Goal: Task Accomplishment & Management: Use online tool/utility

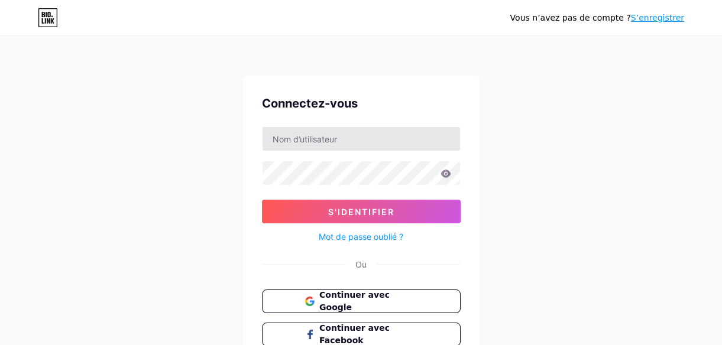
type input "leetroi913@gmail.com"
click at [366, 302] on span "Continuer avec Google" at bounding box center [368, 301] width 99 height 25
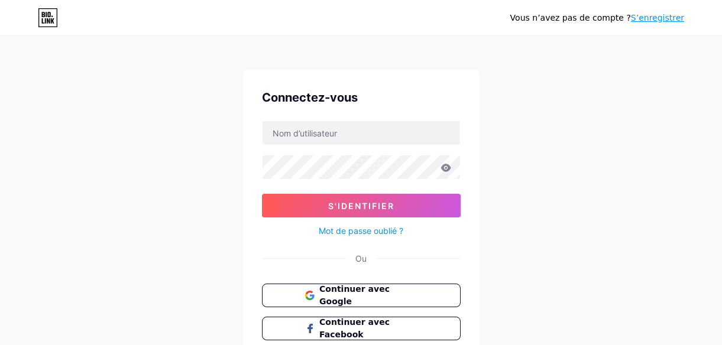
scroll to position [53, 0]
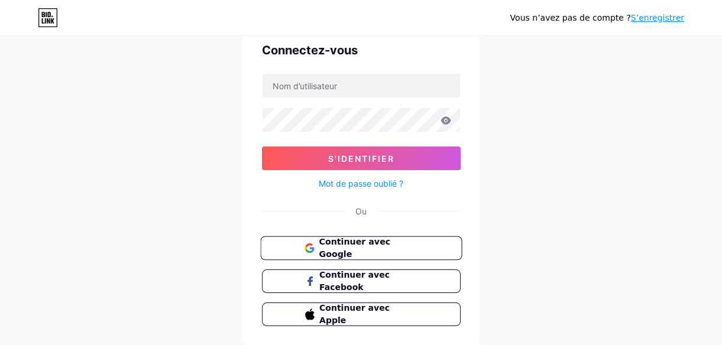
click at [385, 244] on span "Continuer avec Google" at bounding box center [368, 248] width 99 height 25
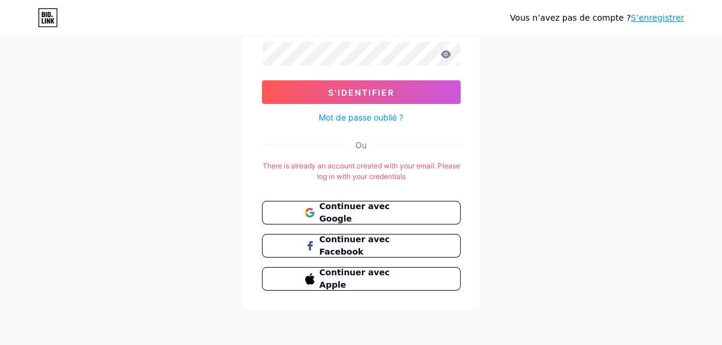
scroll to position [121, 0]
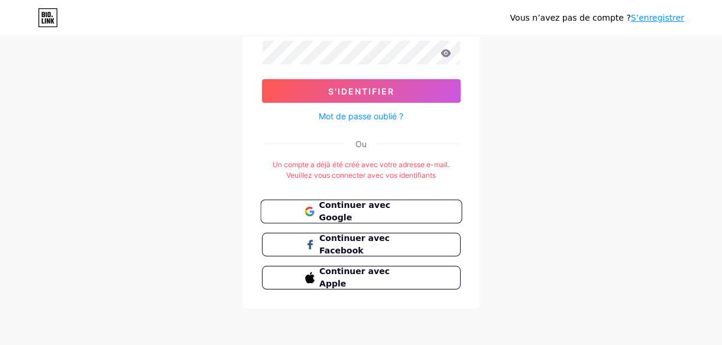
click at [372, 212] on span "Continuer avec Google" at bounding box center [368, 211] width 99 height 25
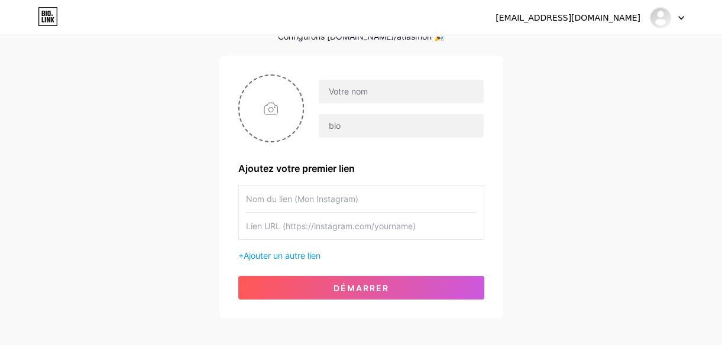
scroll to position [124, 0]
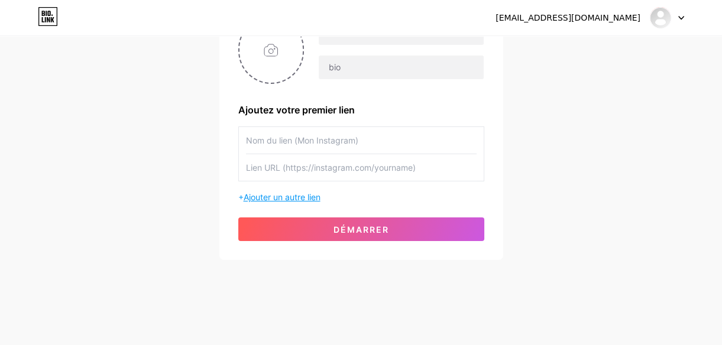
click at [303, 198] on span "Ajouter un autre lien" at bounding box center [282, 197] width 77 height 10
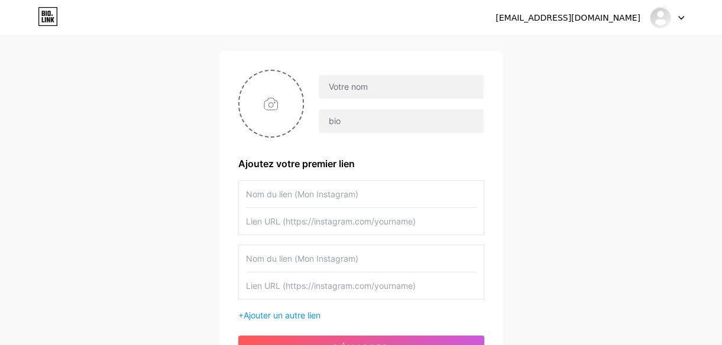
scroll to position [0, 0]
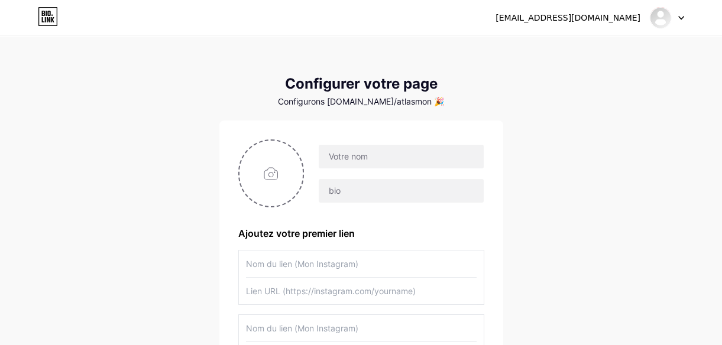
click at [681, 16] on icon at bounding box center [681, 18] width 6 height 4
click at [590, 79] on li "Déconnexion" at bounding box center [610, 80] width 147 height 32
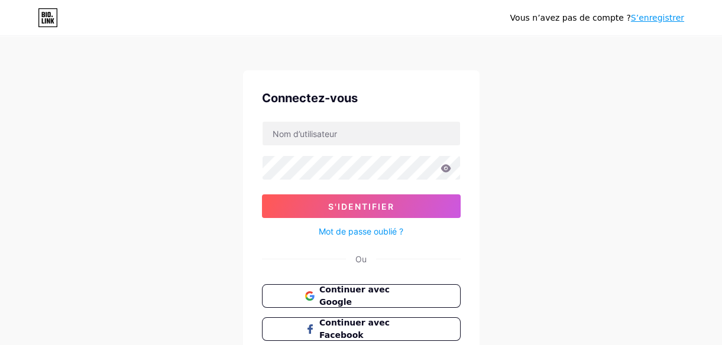
scroll to position [89, 0]
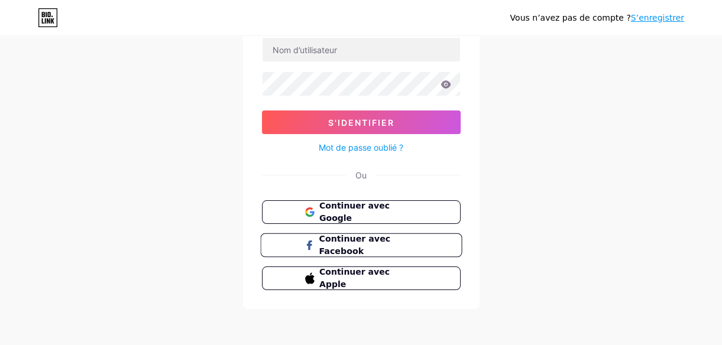
click at [370, 243] on span "Continuer avec Facebook" at bounding box center [368, 245] width 99 height 25
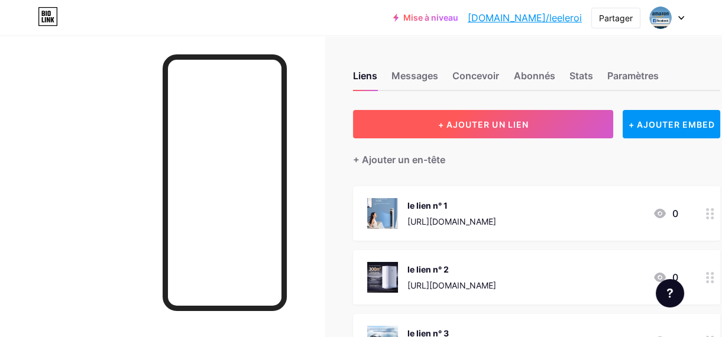
click at [481, 128] on span "+ AJOUTER UN LIEN" at bounding box center [483, 124] width 90 height 10
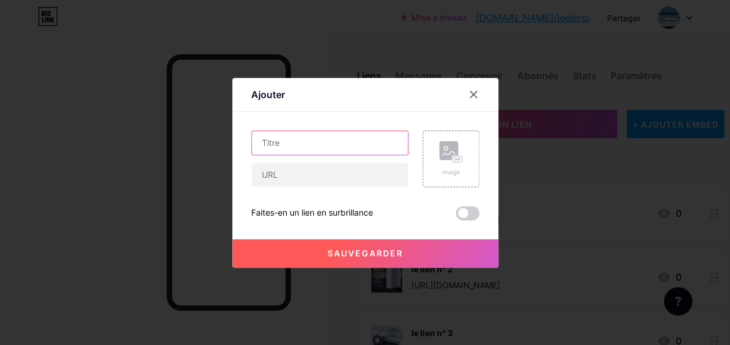
click at [305, 143] on input "text" at bounding box center [330, 143] width 156 height 24
paste input "DayPlus-Étagère de Garage en Métal"
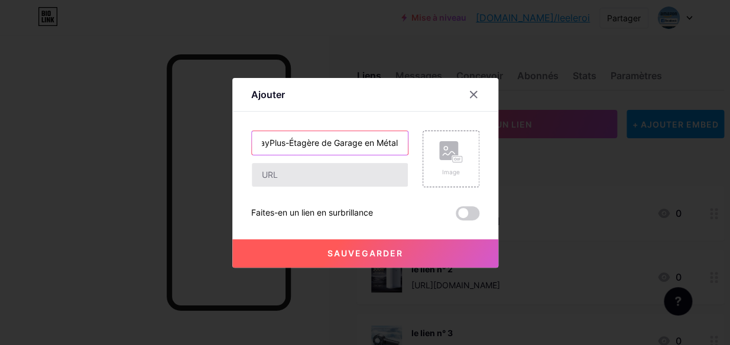
type input "DayPlus-Étagère de Garage en Métal"
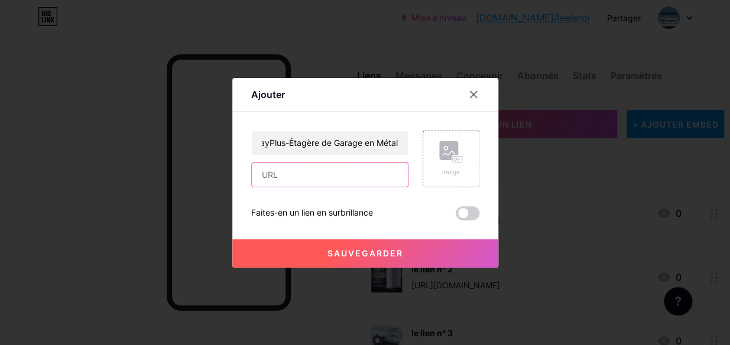
click at [291, 177] on input "text" at bounding box center [330, 175] width 156 height 24
paste input "https://s.click.aliexpress.com/e/_c4Lyskv5"
type input "https://s.click.aliexpress.com/e/_c4Lyskv5"
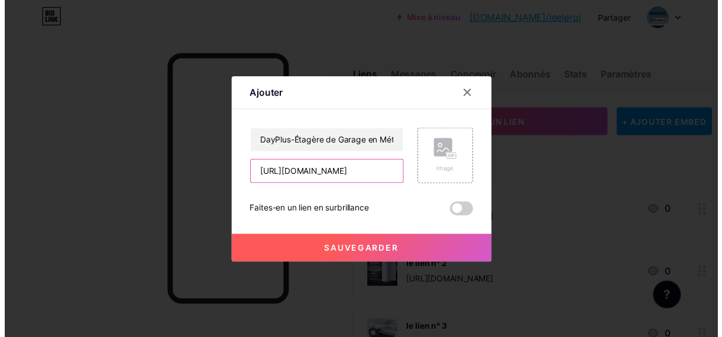
scroll to position [0, 28]
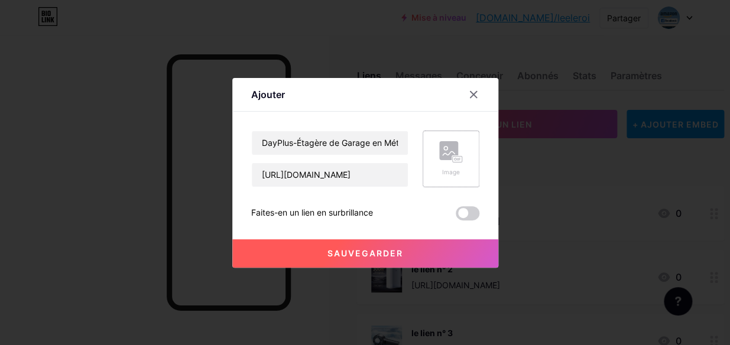
click at [457, 160] on rect at bounding box center [456, 159] width 9 height 6
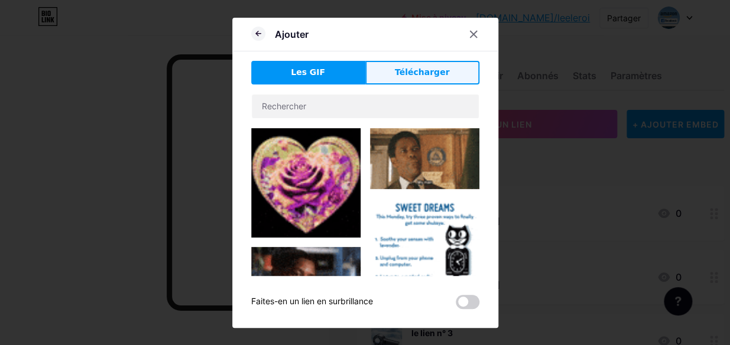
click at [420, 78] on span "Télécharger" at bounding box center [422, 72] width 55 height 12
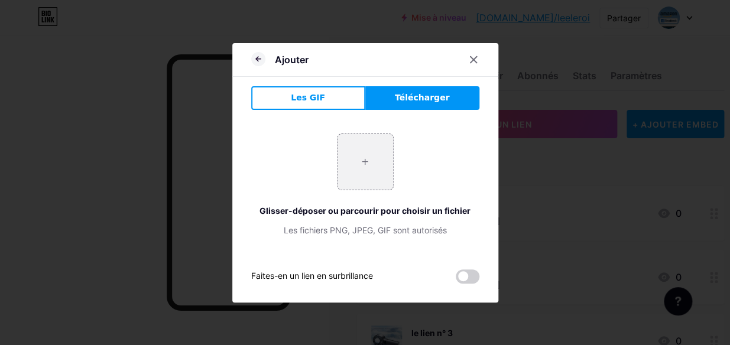
click at [429, 95] on span "Télécharger" at bounding box center [422, 98] width 55 height 12
click at [363, 161] on input "file" at bounding box center [366, 162] width 56 height 56
type input "C:\fakepath\Capture d’écran_13-10-2025_0345_fr.aliexpress.com.jpeg"
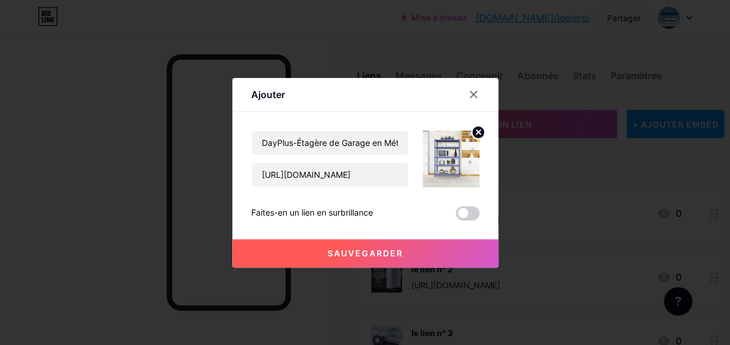
click at [471, 214] on span at bounding box center [468, 213] width 24 height 14
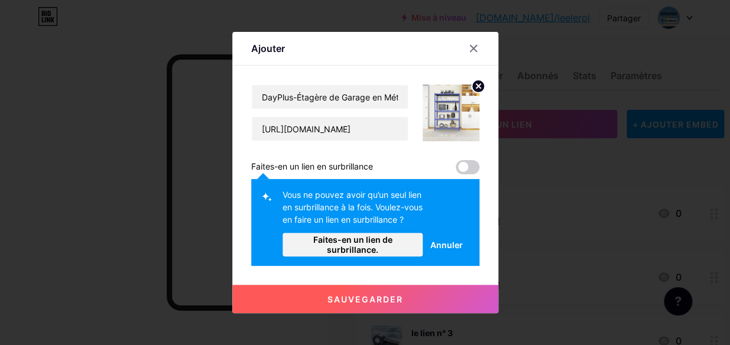
click at [368, 302] on span "Sauvegarder" at bounding box center [366, 300] width 76 height 10
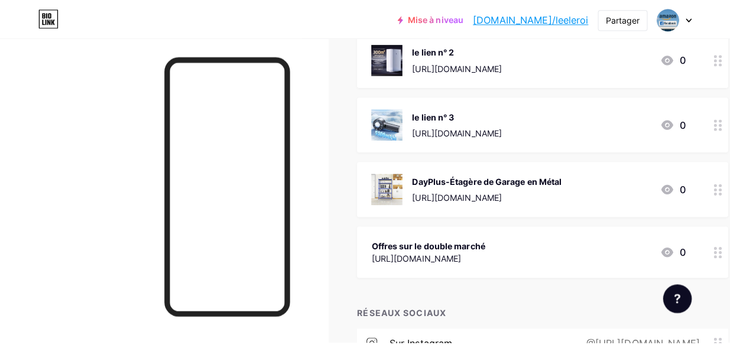
scroll to position [215, 0]
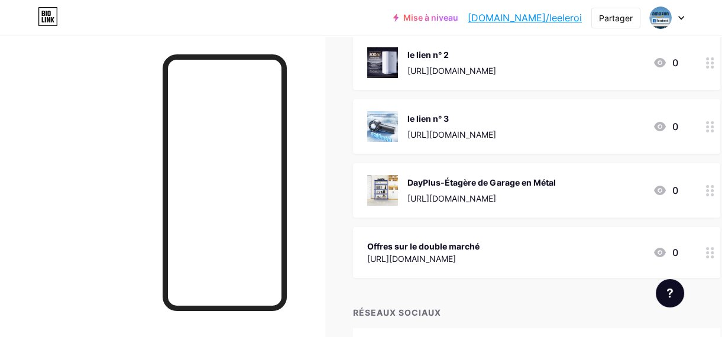
click at [555, 177] on div "DayPlus-Étagère de Garage en Métal" at bounding box center [482, 182] width 148 height 12
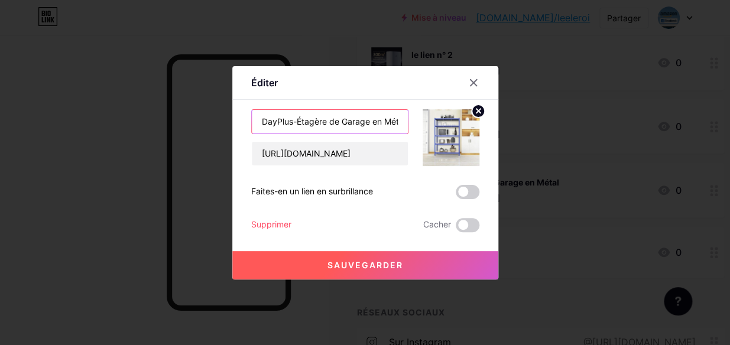
click at [397, 120] on input "DayPlus-Étagère de Garage en Métal" at bounding box center [330, 122] width 156 height 24
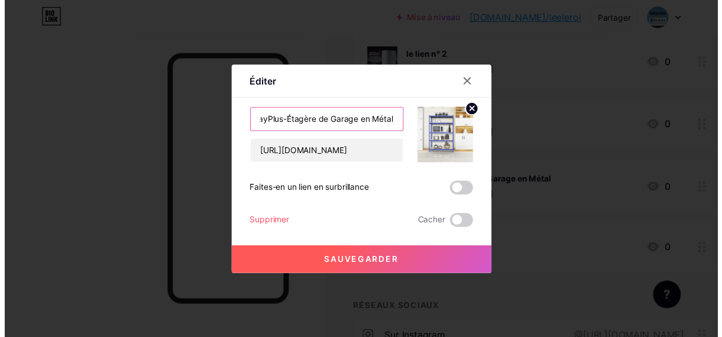
scroll to position [0, 0]
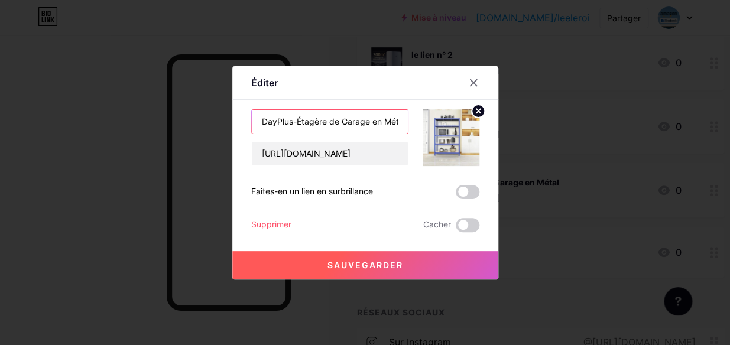
drag, startPoint x: 401, startPoint y: 121, endPoint x: 255, endPoint y: 118, distance: 146.1
click at [255, 118] on input "DayPlus-Étagère de Garage en Métal" at bounding box center [330, 122] width 156 height 24
click at [370, 130] on input "al" at bounding box center [330, 122] width 156 height 24
type input "a"
type input "le lien N° 4"
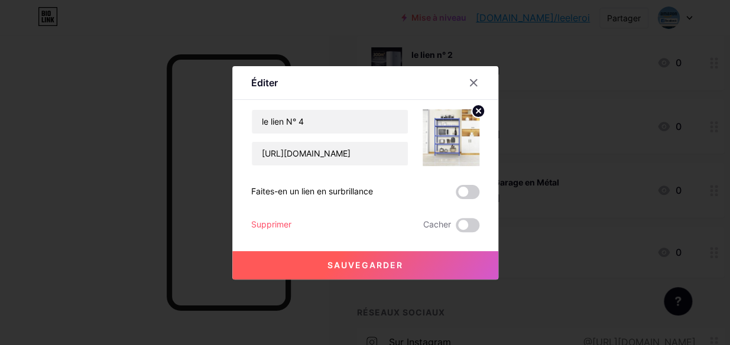
click at [383, 263] on span "Sauvegarder" at bounding box center [366, 265] width 76 height 10
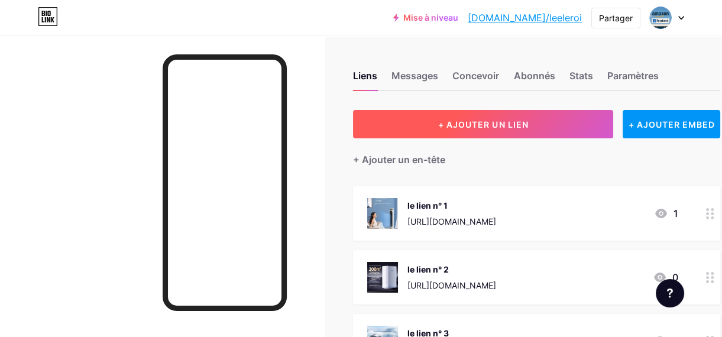
click at [467, 122] on span "+ AJOUTER UN LIEN" at bounding box center [483, 124] width 90 height 10
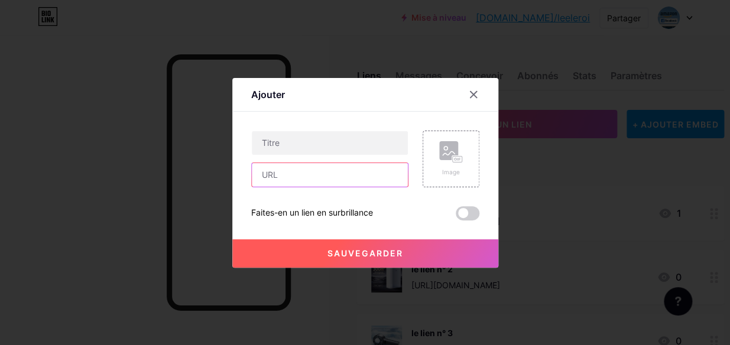
click at [302, 179] on input "text" at bounding box center [330, 175] width 156 height 24
paste input "https://s.click.aliexpress.com/e/_c4cziy5l"
type input "https://s.click.aliexpress.com/e/_c4cziy5l"
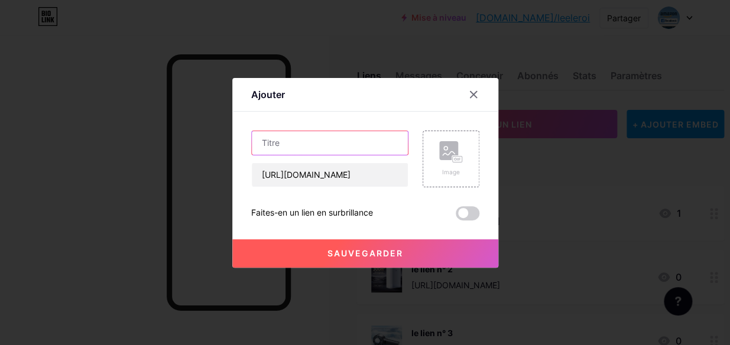
click at [319, 146] on input "text" at bounding box center [330, 143] width 156 height 24
type input "Le lien N°5"
click at [448, 160] on icon at bounding box center [451, 152] width 24 height 22
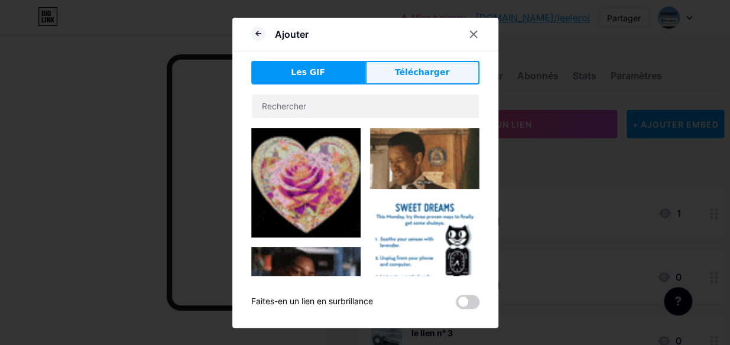
click at [388, 72] on button "Télécharger" at bounding box center [423, 73] width 114 height 24
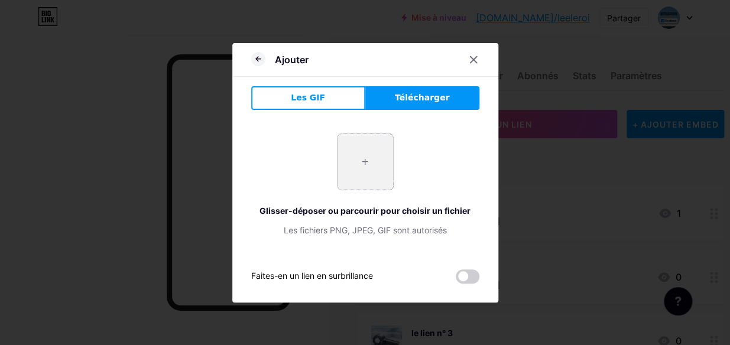
click at [374, 171] on input "file" at bounding box center [366, 162] width 56 height 56
type input "C:\fakepath\Capture d’écran_13-10-2025_04633_fr.aliexpress.com.jpeg"
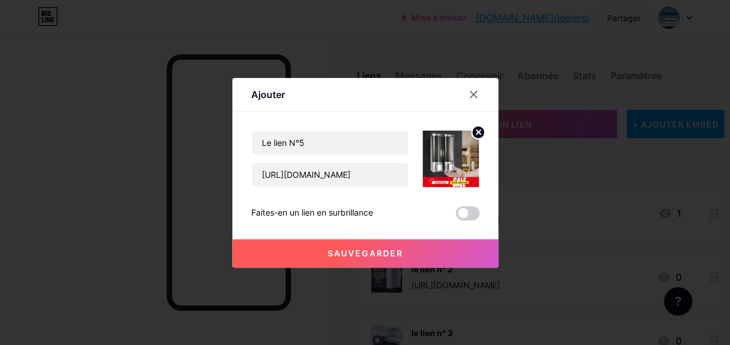
click at [369, 256] on span "Sauvegarder" at bounding box center [366, 253] width 76 height 10
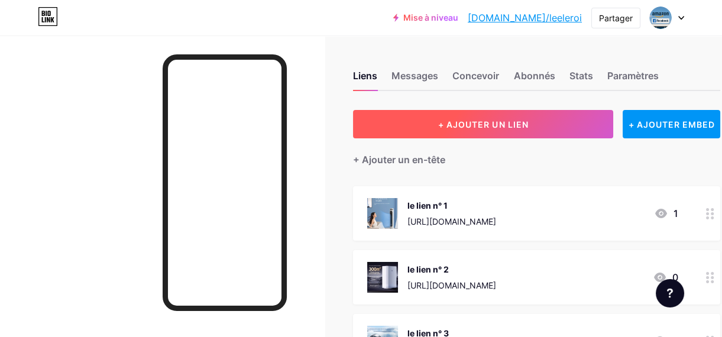
click at [479, 122] on span "+ AJOUTER UN LIEN" at bounding box center [483, 124] width 90 height 10
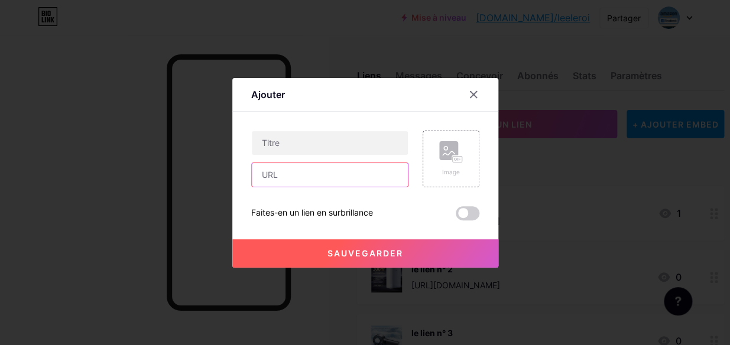
paste input "https://s.click.aliexpress.com/e/_c31ItMd5"
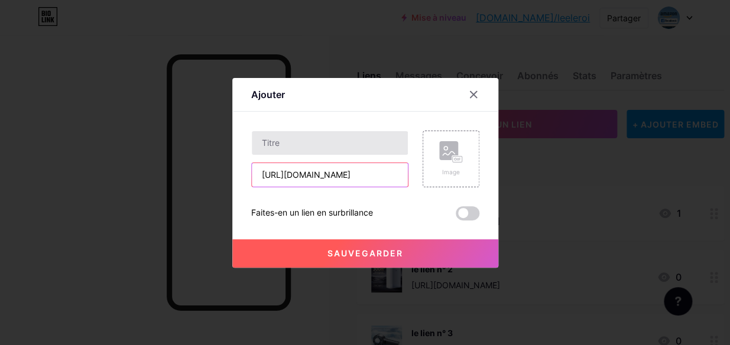
type input "https://s.click.aliexpress.com/e/_c31ItMd5"
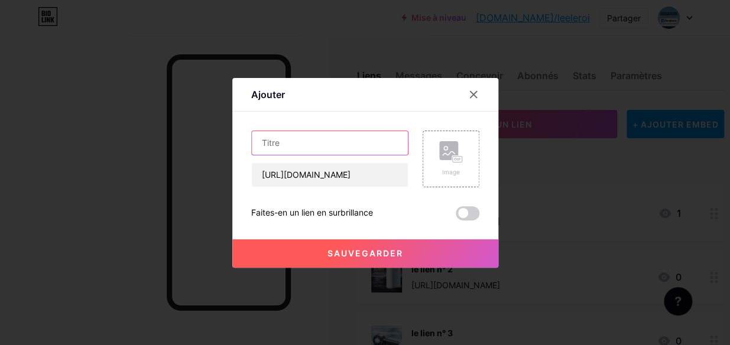
click at [326, 140] on input "text" at bounding box center [330, 143] width 156 height 24
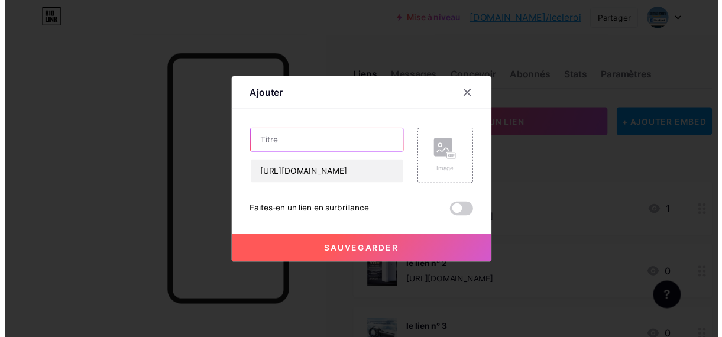
scroll to position [0, 0]
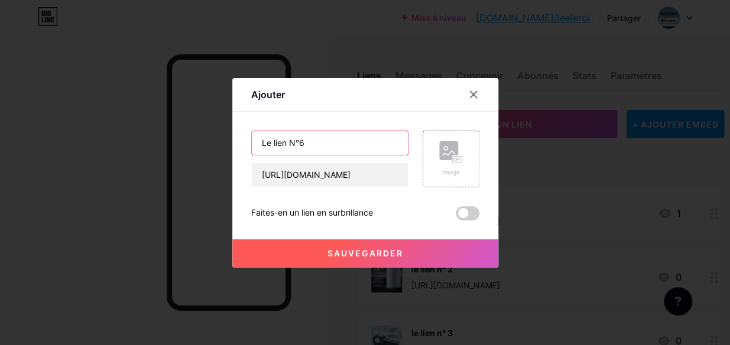
type input "Le lien N°6"
click at [445, 159] on rect at bounding box center [448, 150] width 19 height 19
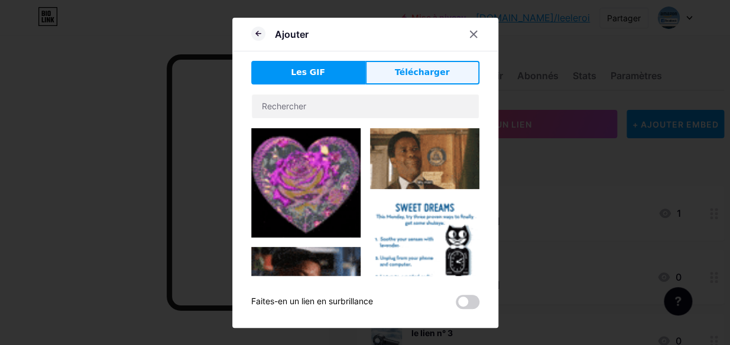
click at [420, 70] on span "Télécharger" at bounding box center [422, 72] width 55 height 12
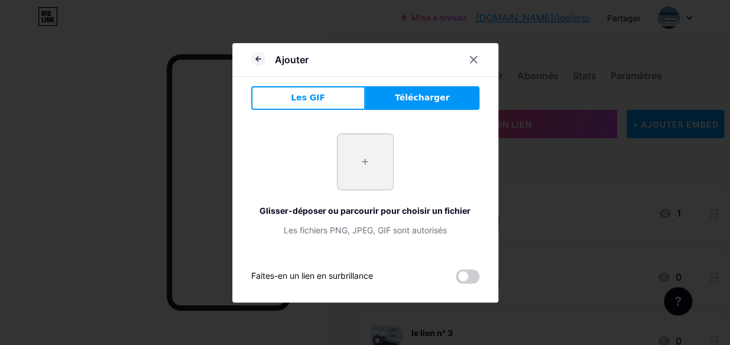
click at [356, 169] on input "file" at bounding box center [366, 162] width 56 height 56
type input "C:\fakepath\Capture d’écran_13-10-2025_05514_fr.aliexpress.com.jpeg"
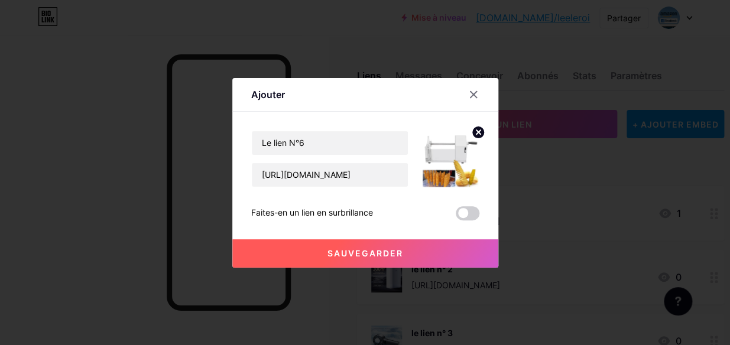
click at [374, 256] on span "Sauvegarder" at bounding box center [366, 253] width 76 height 10
